Goal: Information Seeking & Learning: Learn about a topic

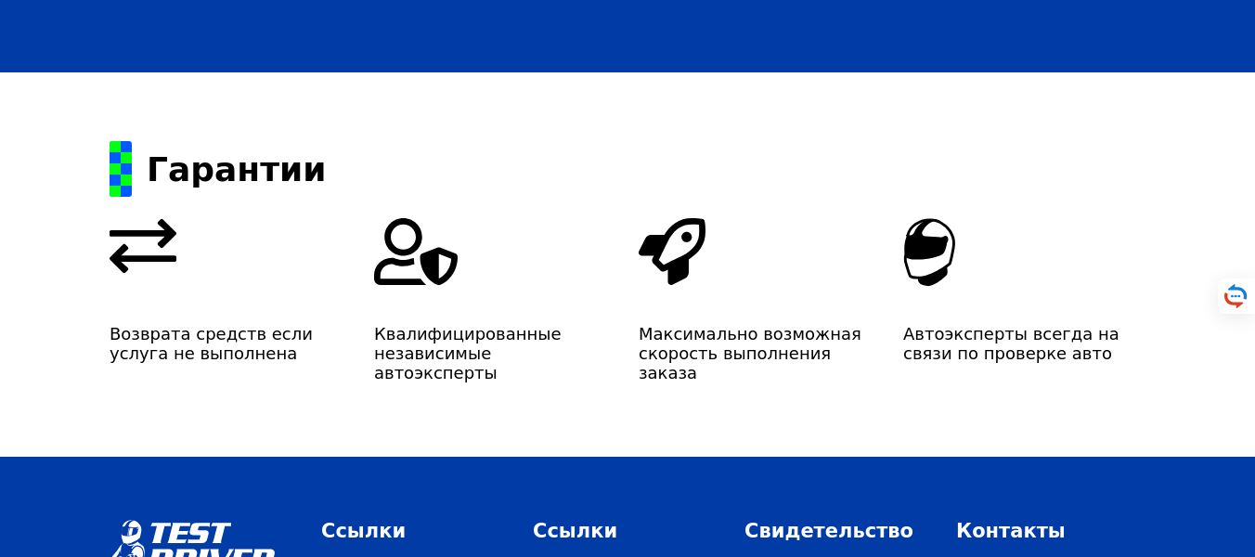
scroll to position [3319, 0]
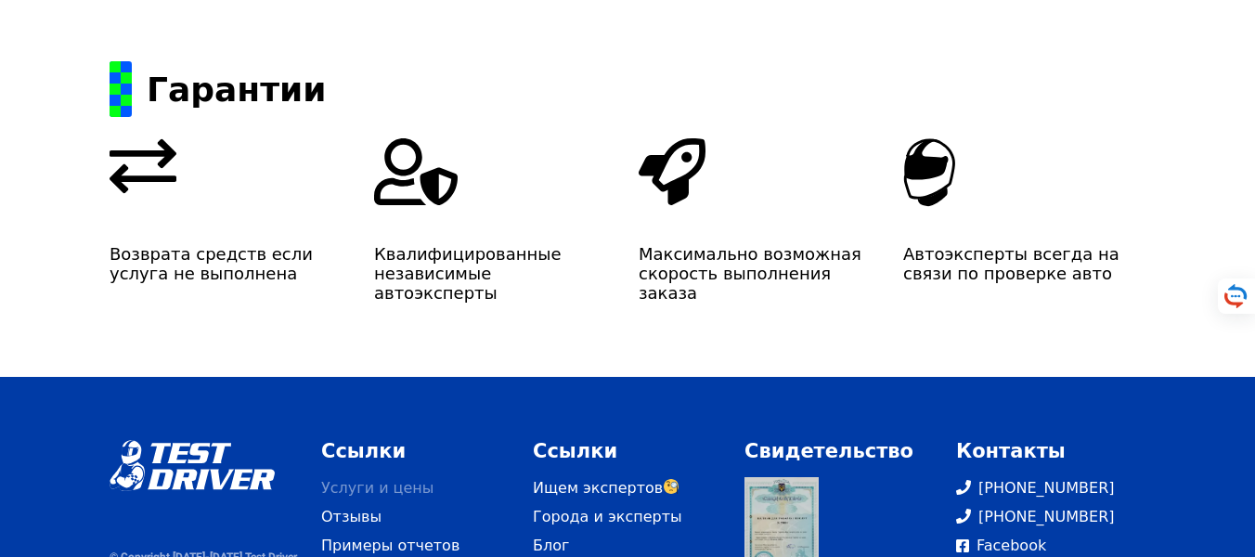
click at [390, 477] on link "Услуги и цены" at bounding box center [415, 488] width 189 height 22
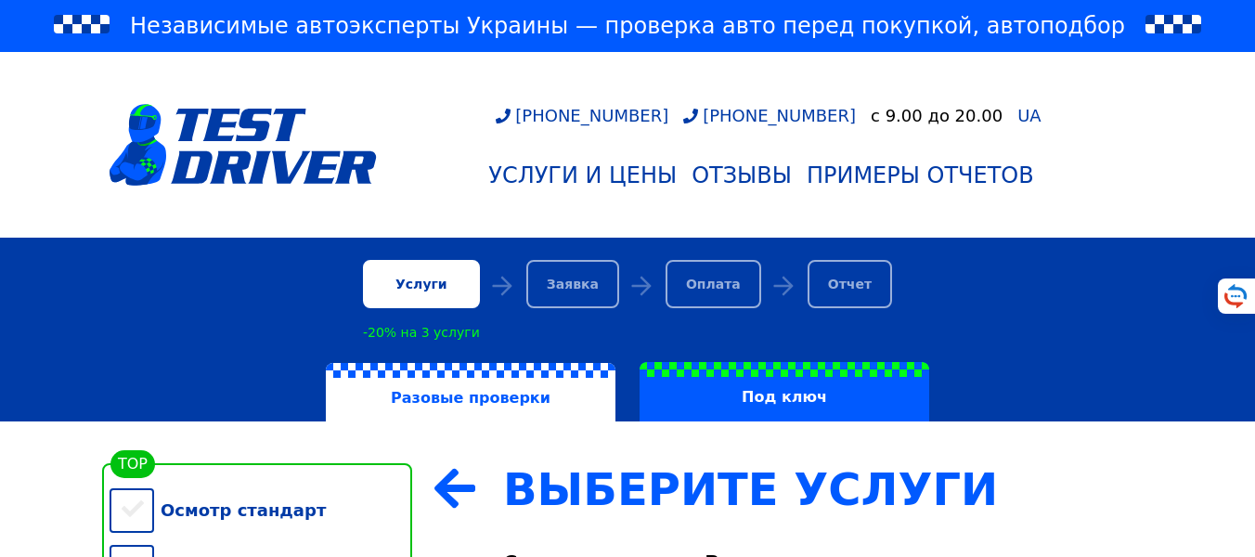
scroll to position [223, 0]
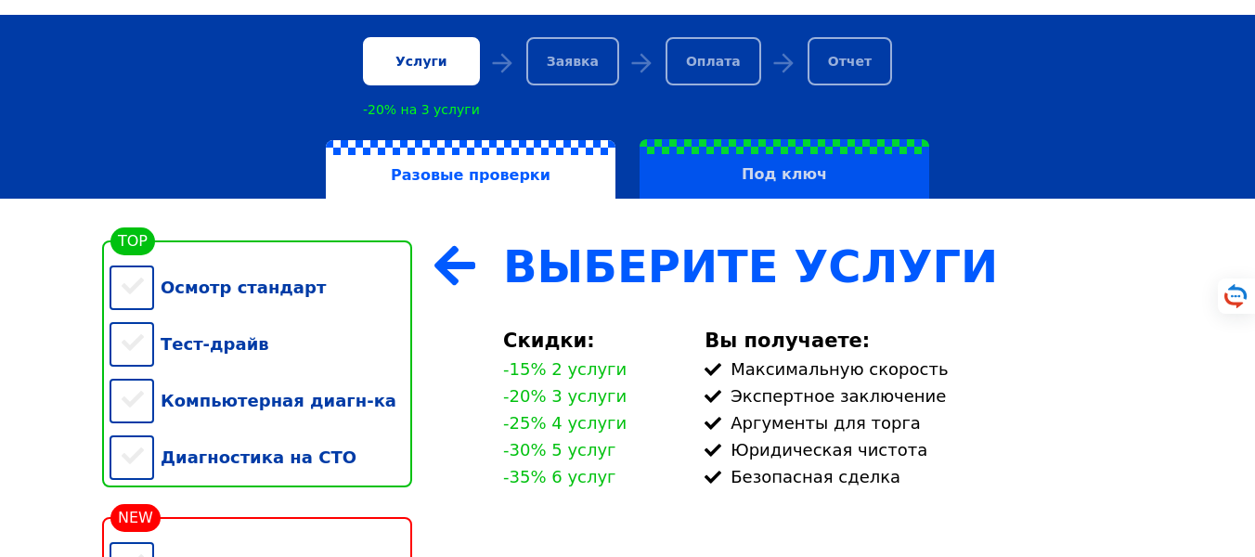
click at [771, 186] on label "Под ключ" at bounding box center [785, 168] width 290 height 59
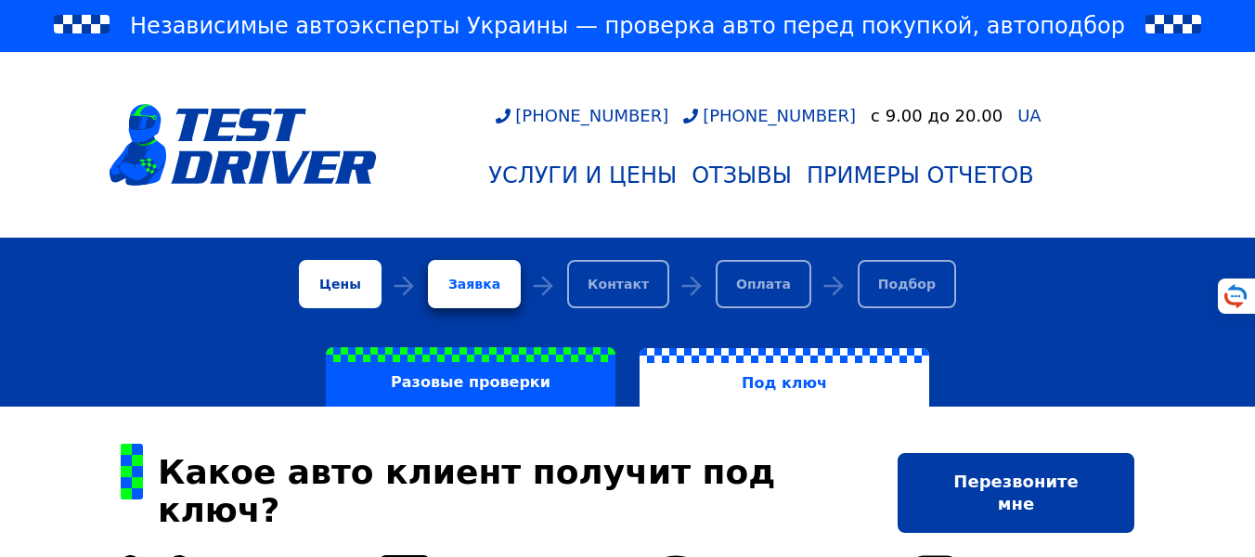
click at [379, 294] on div "Цены" at bounding box center [340, 284] width 83 height 48
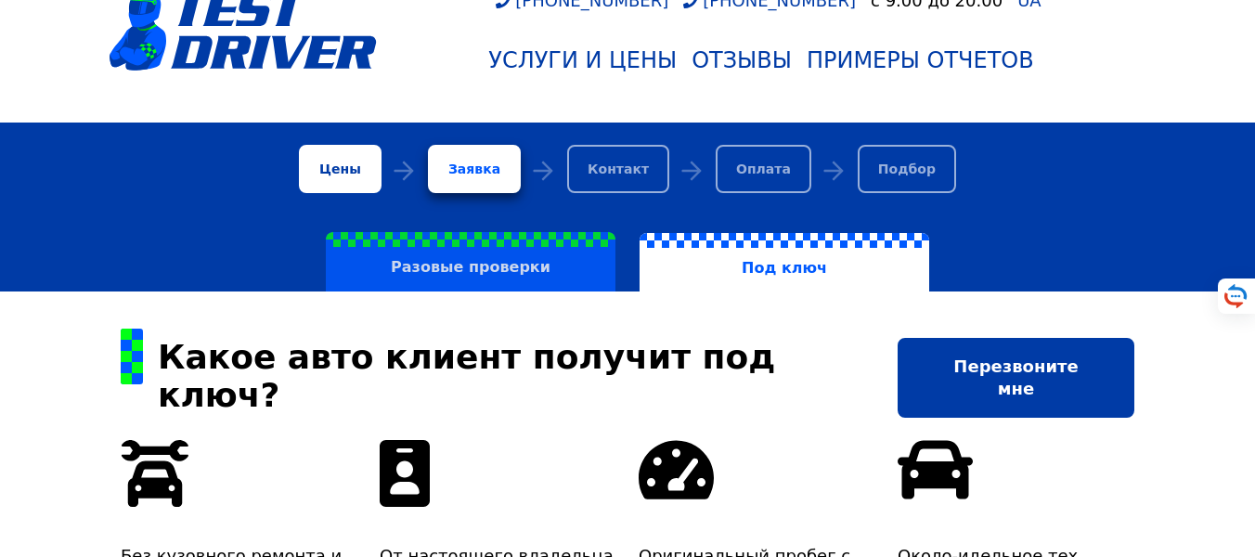
scroll to position [111, 0]
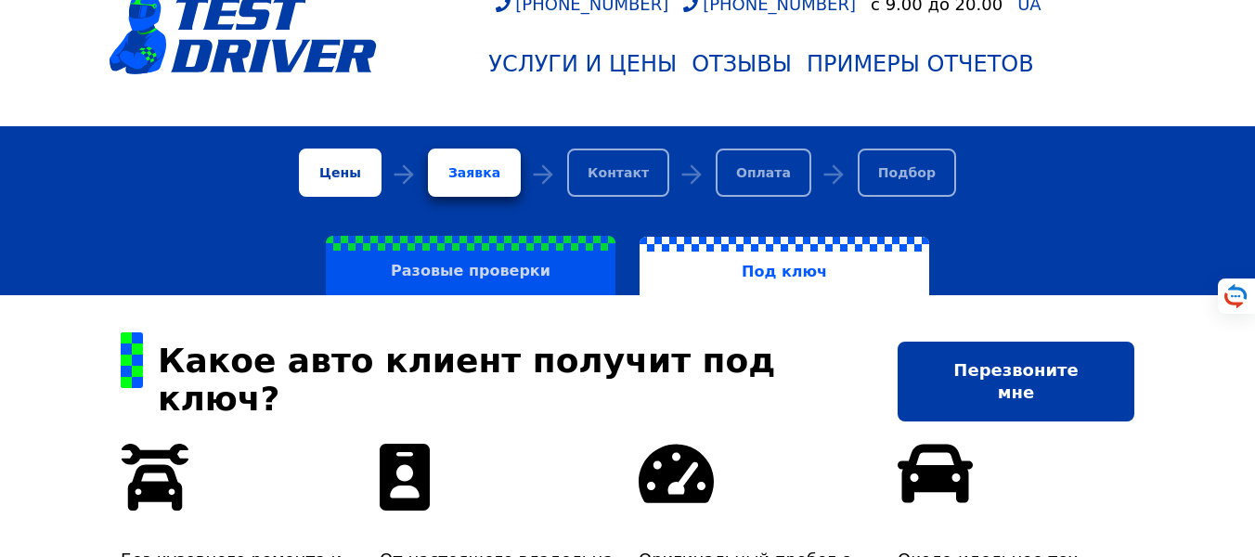
click at [460, 283] on label "Разовые проверки" at bounding box center [471, 265] width 290 height 59
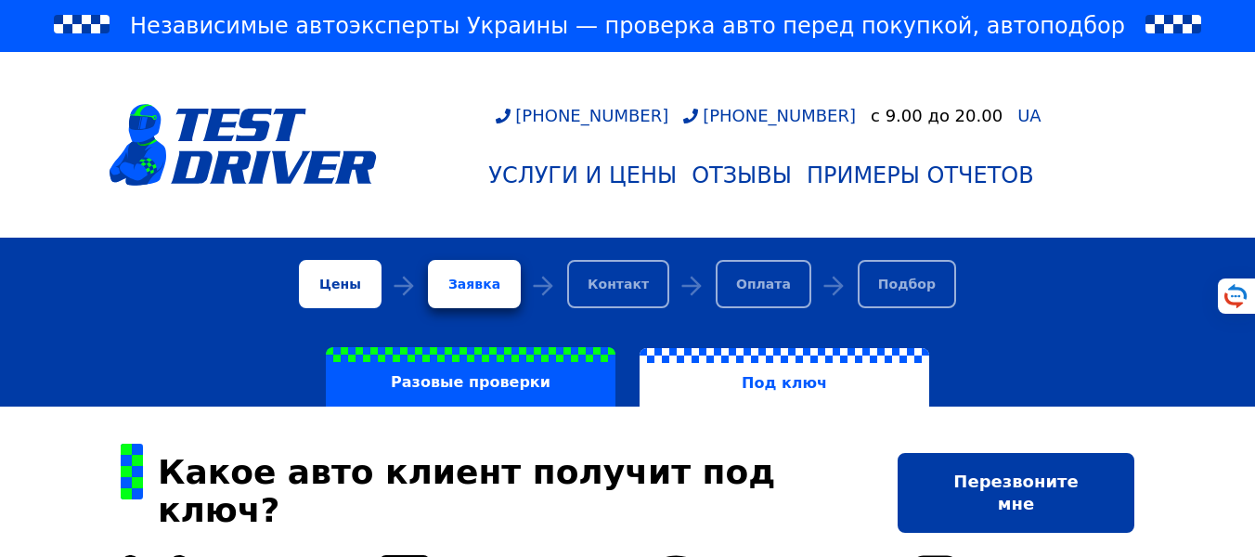
click at [377, 272] on div "Цены" at bounding box center [340, 284] width 83 height 48
click at [361, 289] on div "Цены" at bounding box center [340, 284] width 83 height 48
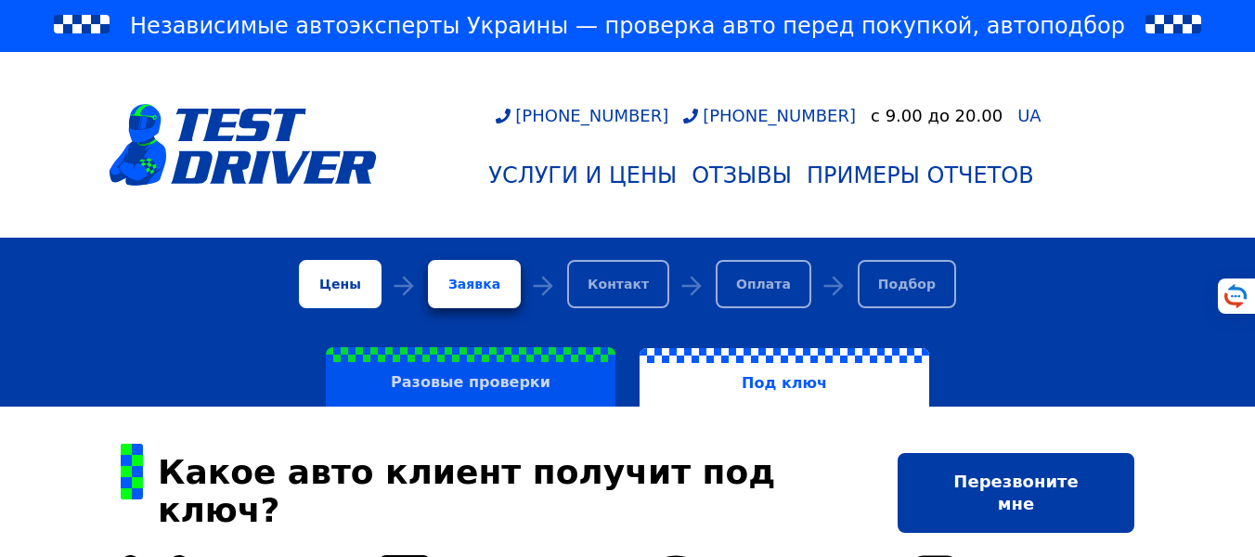
click at [505, 372] on label "Разовые проверки" at bounding box center [471, 376] width 290 height 59
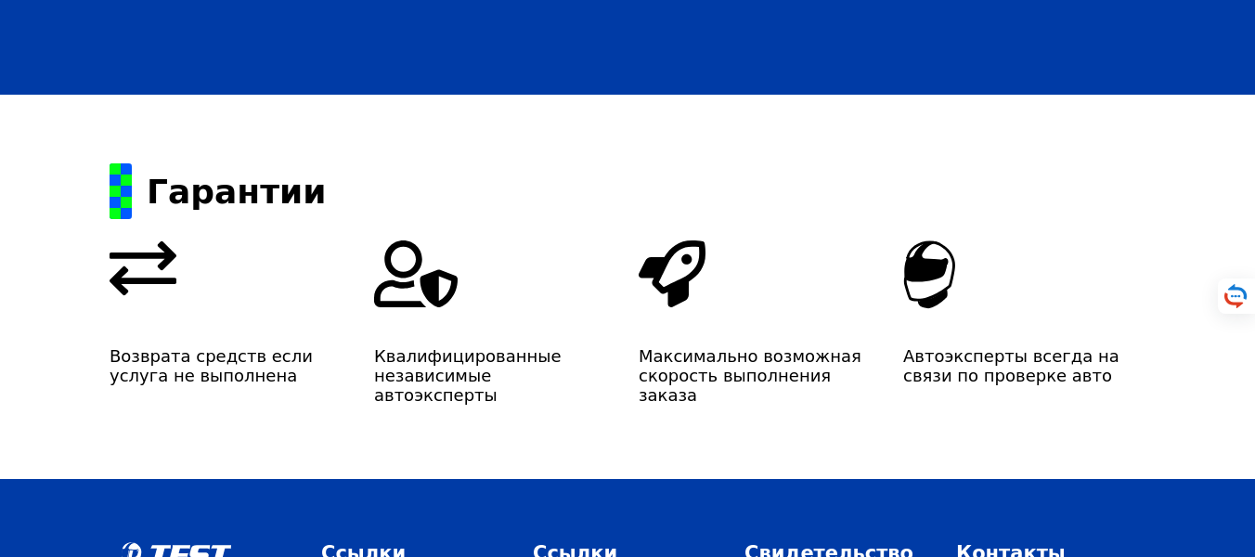
scroll to position [3319, 0]
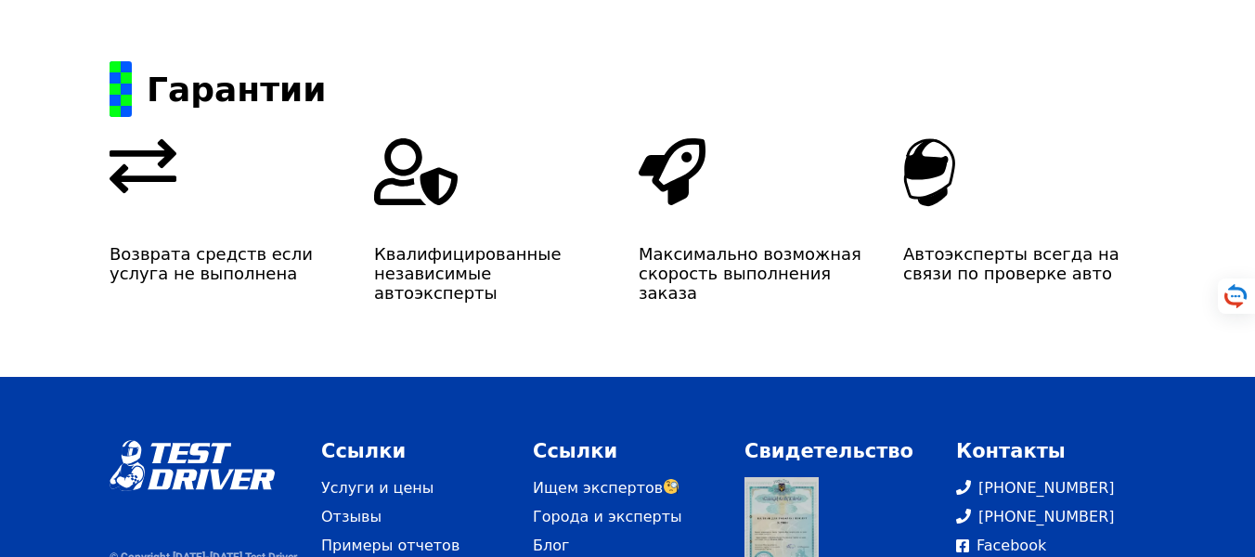
click at [1021, 440] on div "Контакты" at bounding box center [1050, 451] width 189 height 22
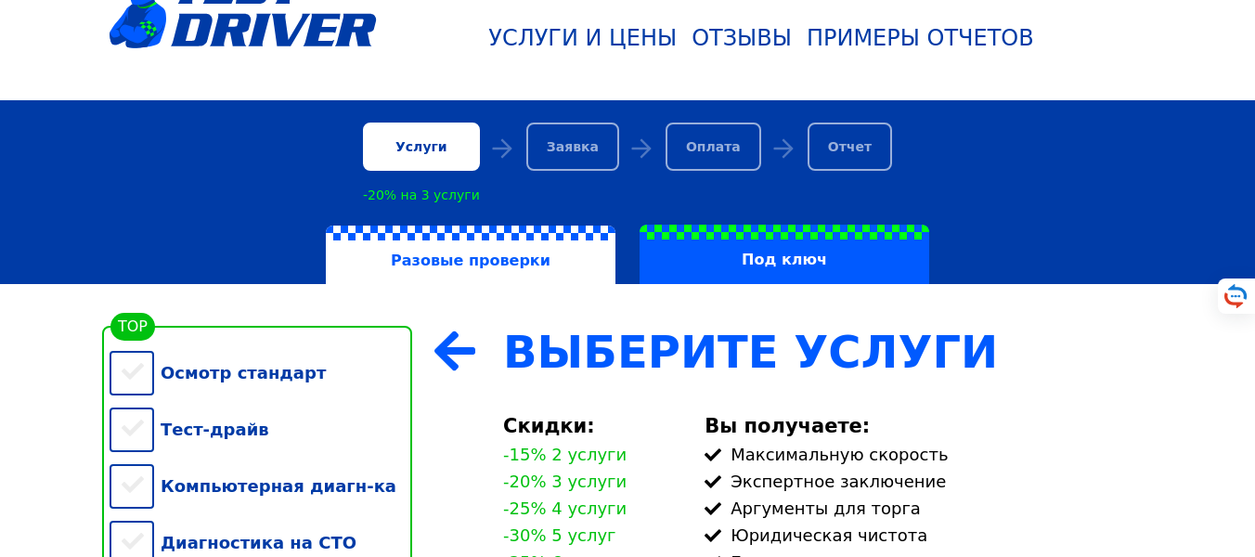
scroll to position [0, 0]
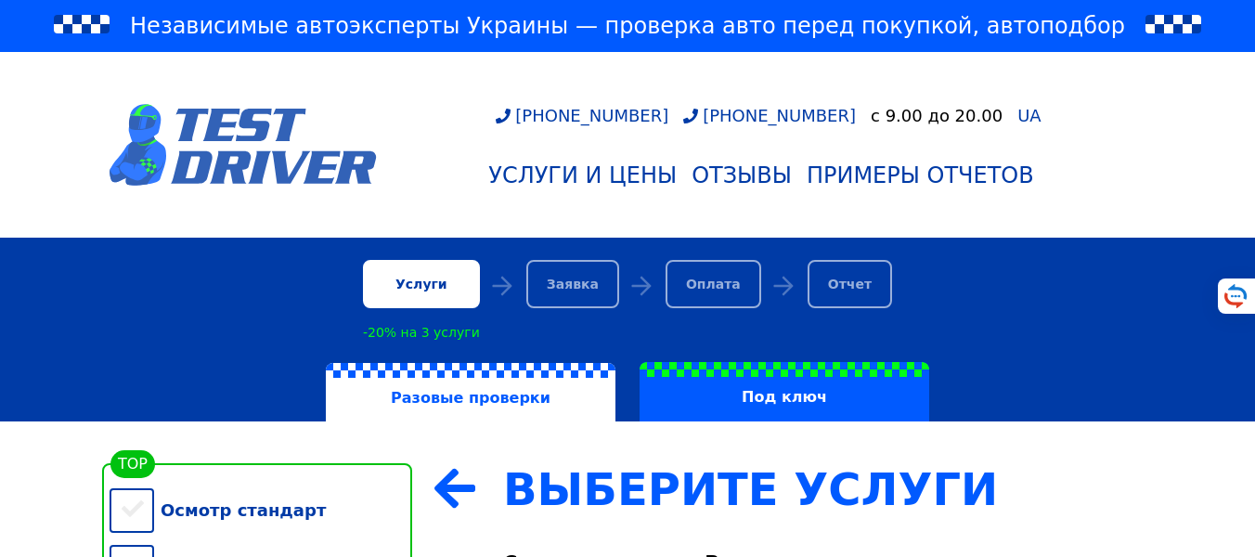
click at [304, 148] on img at bounding box center [243, 145] width 267 height 82
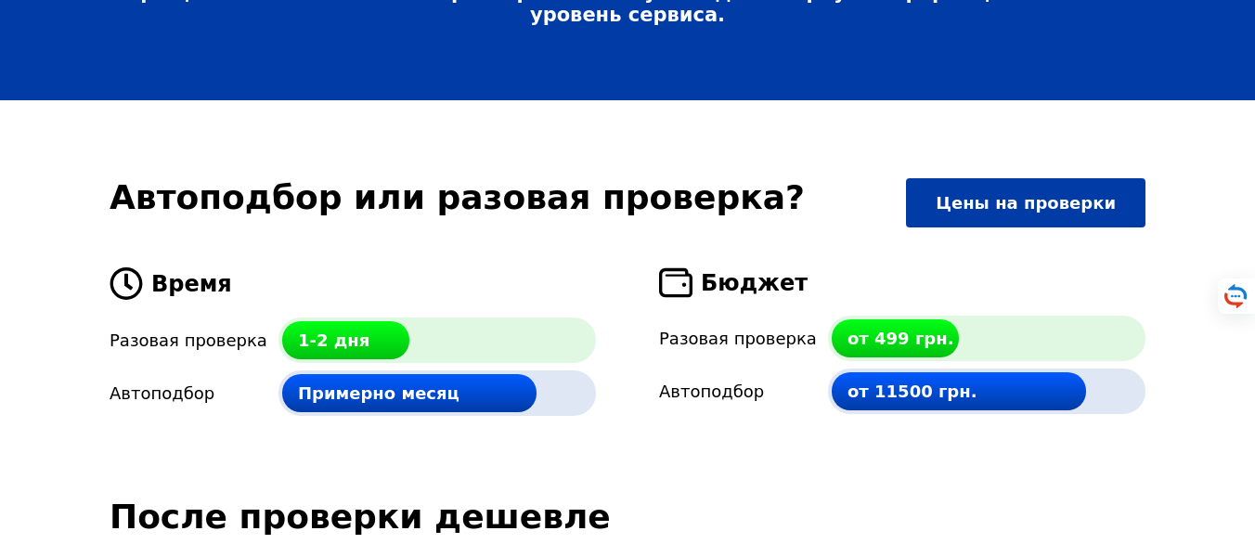
scroll to position [4345, 0]
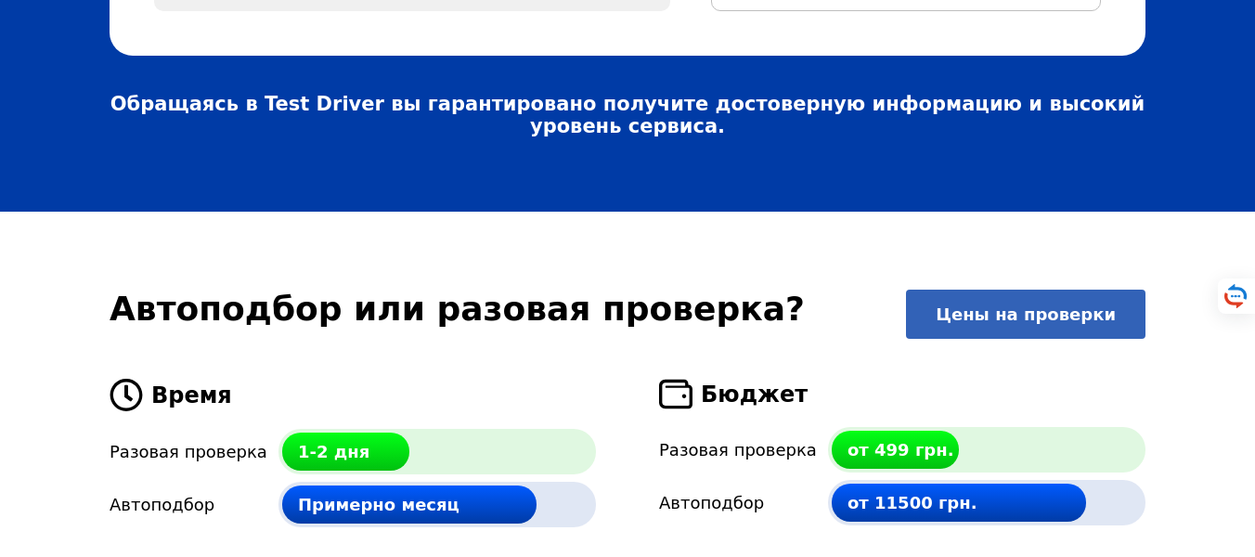
click at [1069, 290] on link "Цены на проверки" at bounding box center [1026, 314] width 240 height 49
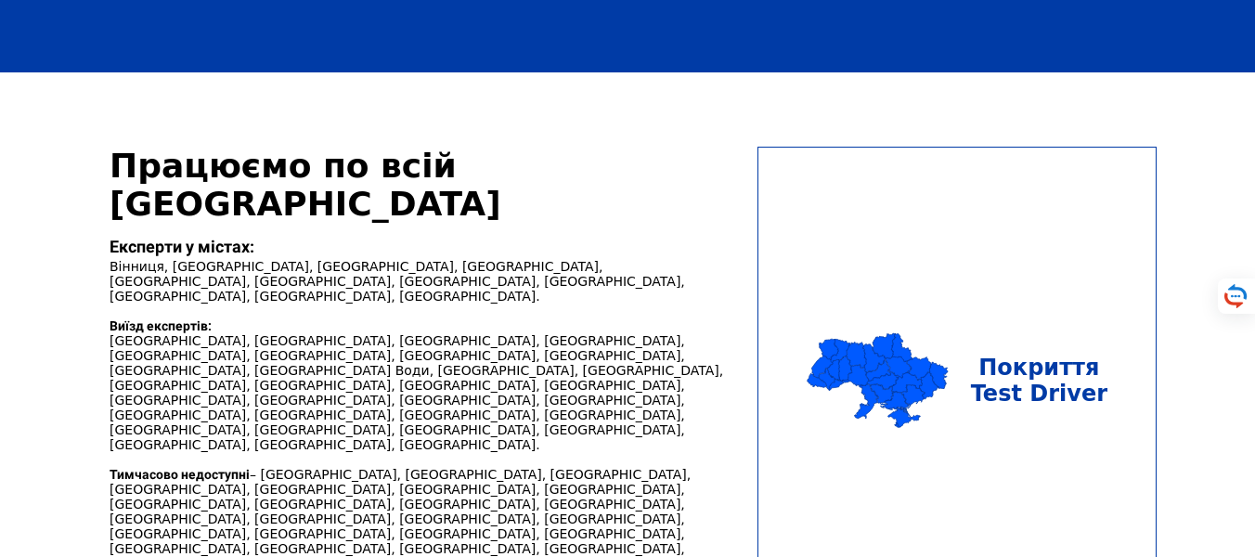
scroll to position [1560, 0]
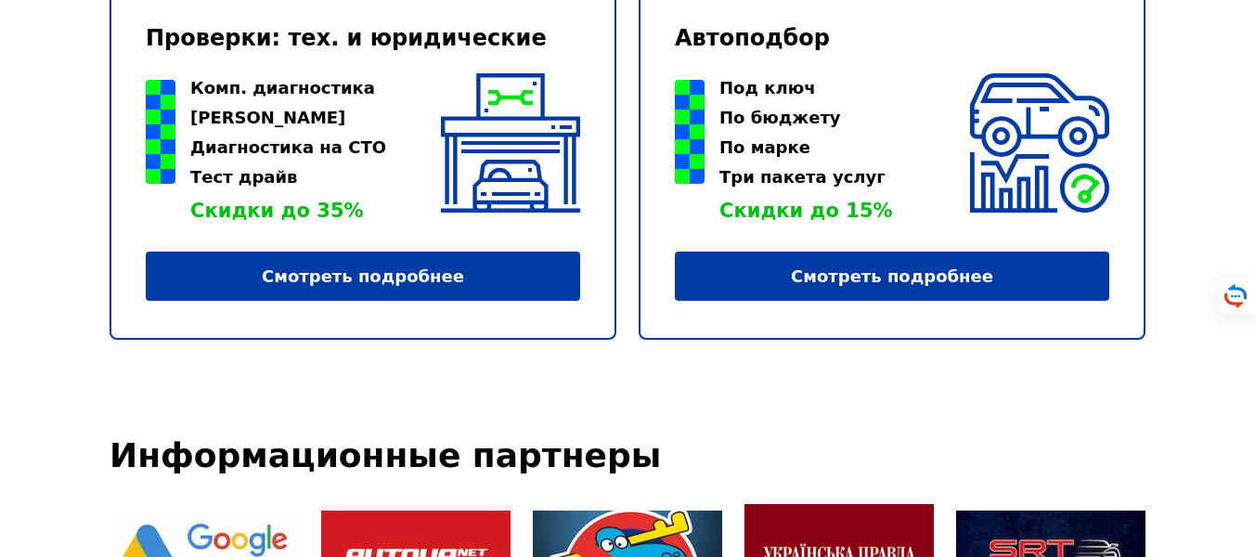
scroll to position [7353, 0]
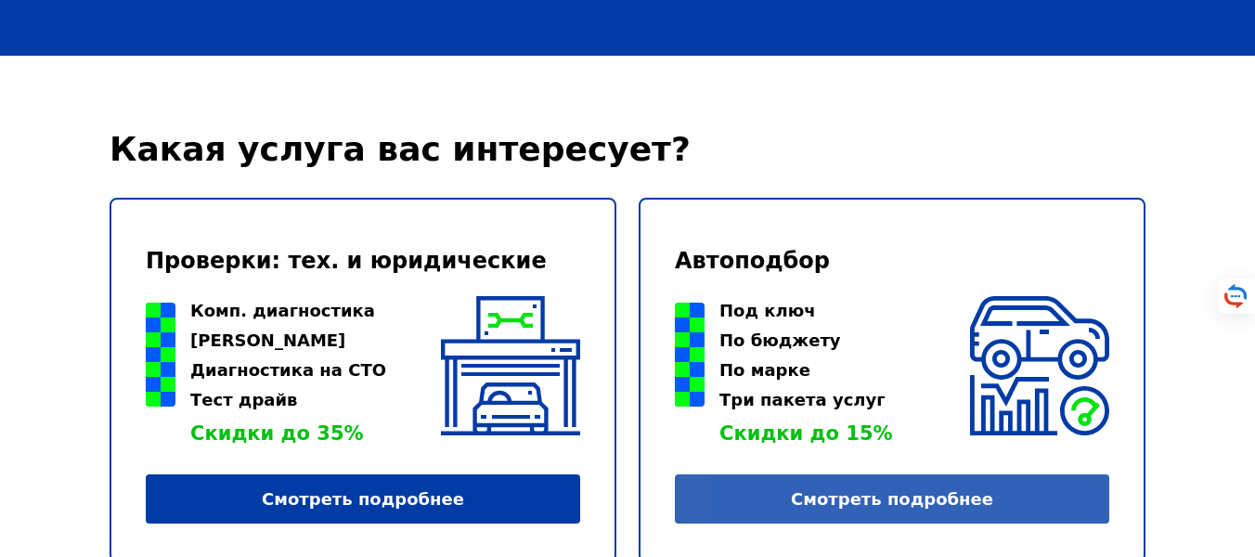
click at [796, 474] on link "Смотреть подробнее" at bounding box center [892, 498] width 434 height 49
